Goal: Task Accomplishment & Management: Complete application form

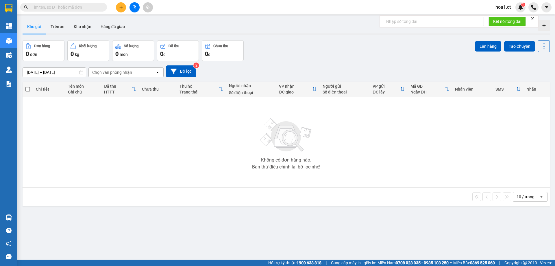
click at [72, 8] on input "text" at bounding box center [66, 7] width 68 height 6
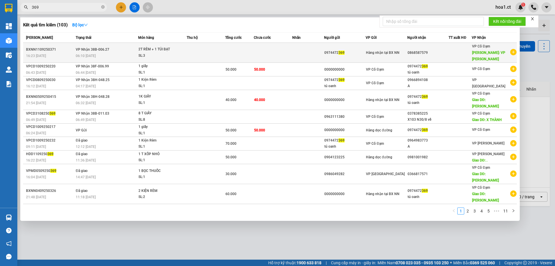
type input "369"
click at [135, 51] on td "VP Nhận 38B-006.27 06:10 [DATE]" at bounding box center [106, 53] width 64 height 20
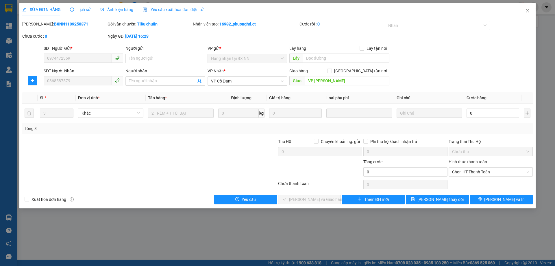
type input "0974472369"
type input "0868587579"
type input "VP [PERSON_NAME]"
click at [480, 114] on input "0" at bounding box center [492, 112] width 53 height 9
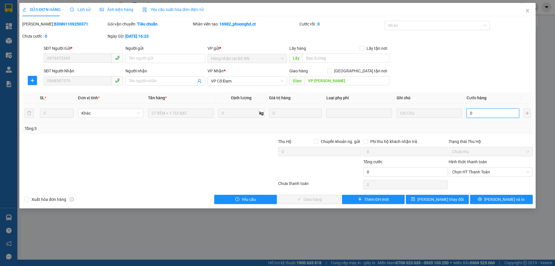
click at [480, 114] on input "0" at bounding box center [492, 112] width 53 height 9
type input "2"
type input "20"
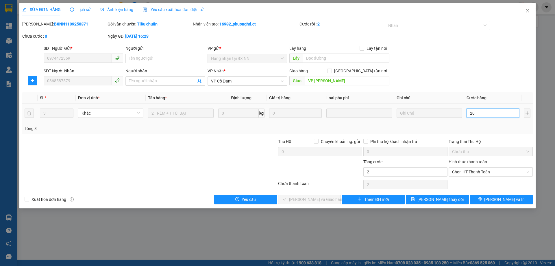
type input "20"
type input "200"
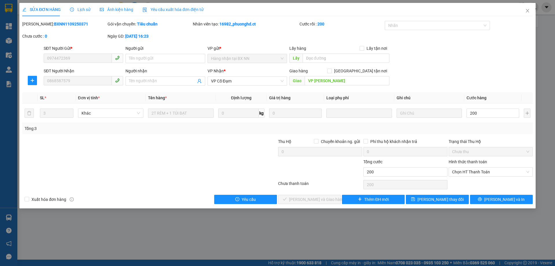
type input "200.000"
click at [448, 79] on div "SĐT Người Nhận 0868587579 Người nhận Tên người nhận VP Nhận * VP Cổ Đạm Giao hà…" at bounding box center [287, 78] width 491 height 20
click at [485, 174] on span "Chọn HT Thanh Toán" at bounding box center [490, 171] width 77 height 9
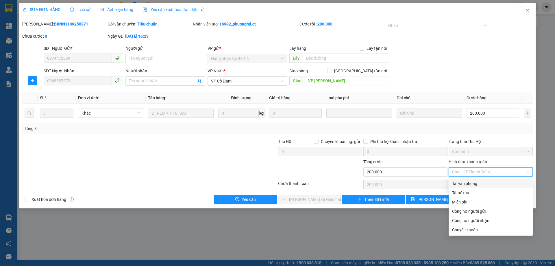
click at [479, 181] on div "Tại văn phòng" at bounding box center [490, 183] width 77 height 6
type input "0"
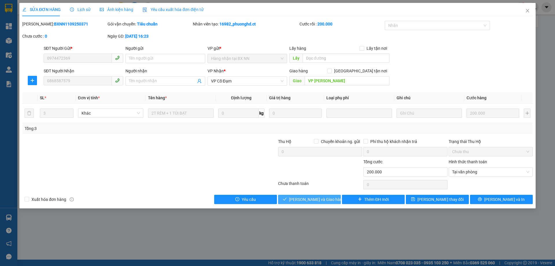
click at [296, 200] on button "[PERSON_NAME] và Giao hàng" at bounding box center [309, 198] width 63 height 9
